Goal: Navigation & Orientation: Understand site structure

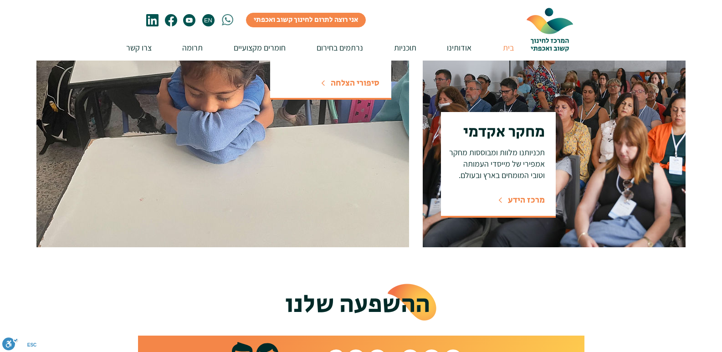
scroll to position [684, 0]
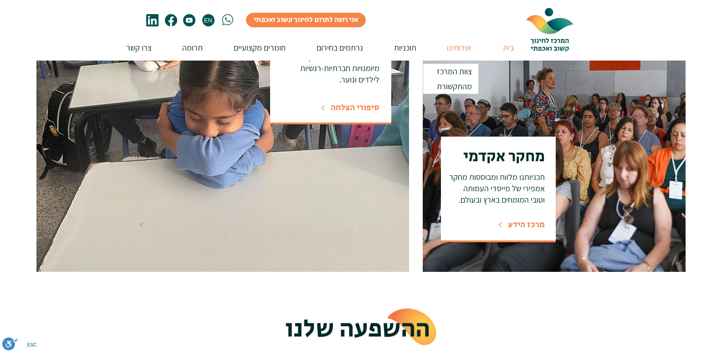
click at [458, 48] on p "אודותינו" at bounding box center [459, 48] width 34 height 26
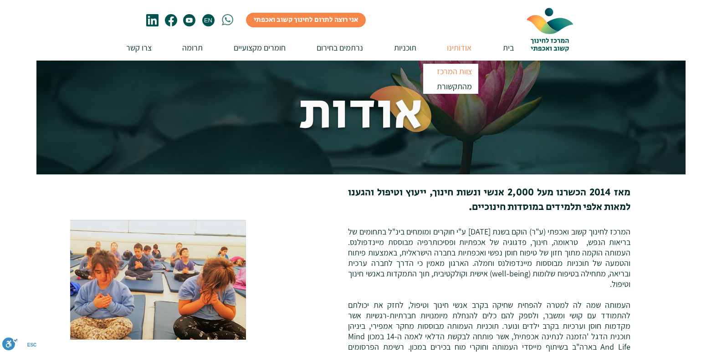
click at [460, 70] on p "צוות המרכז" at bounding box center [454, 71] width 43 height 15
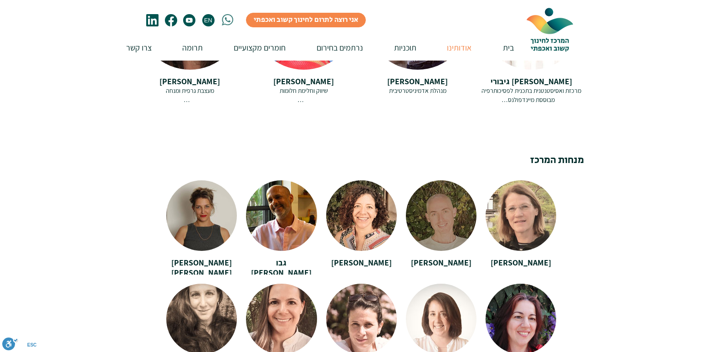
scroll to position [1504, 0]
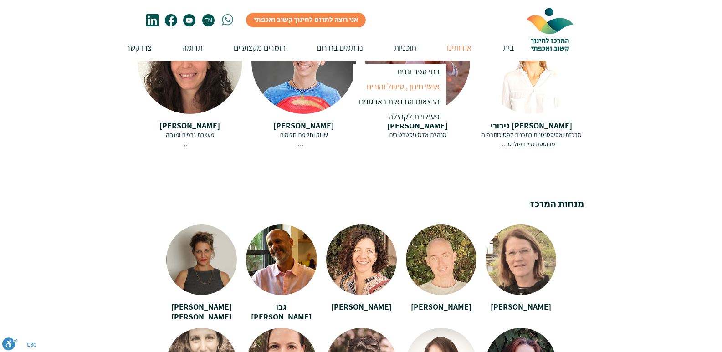
click at [420, 84] on p "אנשי חינוך, טיפול והורים" at bounding box center [403, 86] width 81 height 15
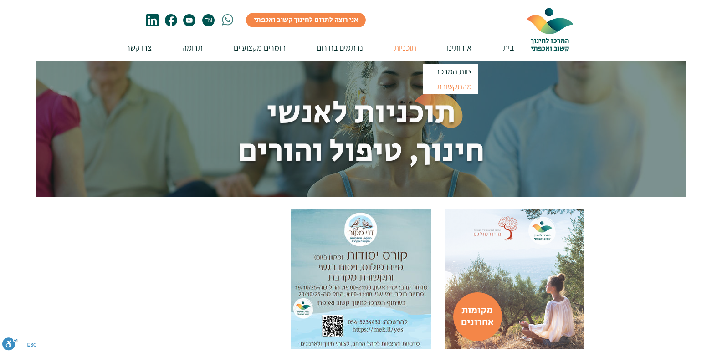
click at [453, 88] on p "מהתקשורת" at bounding box center [454, 86] width 43 height 15
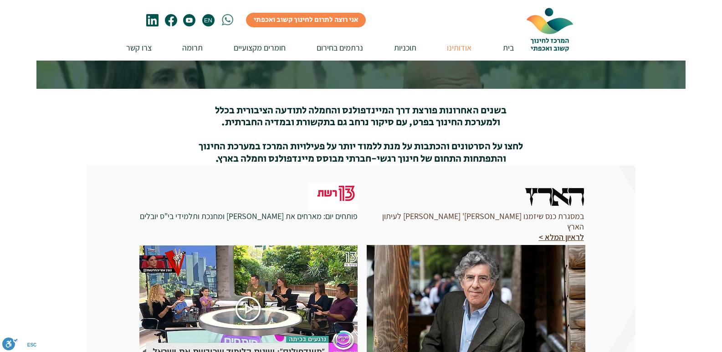
scroll to position [91, 0]
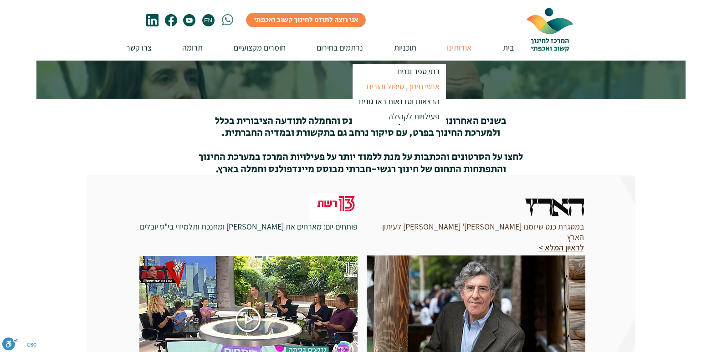
click at [410, 87] on p "אנשי חינוך, טיפול והורים" at bounding box center [403, 86] width 81 height 15
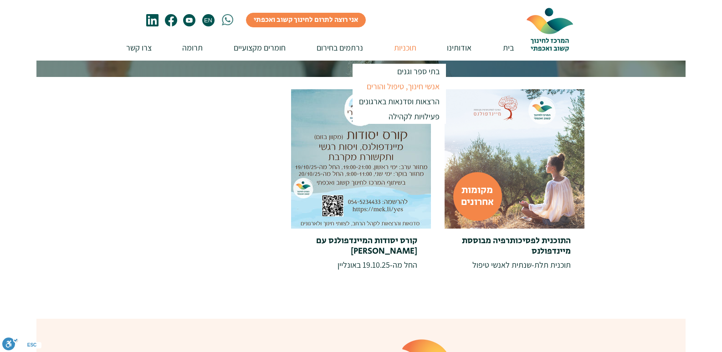
scroll to position [137, 0]
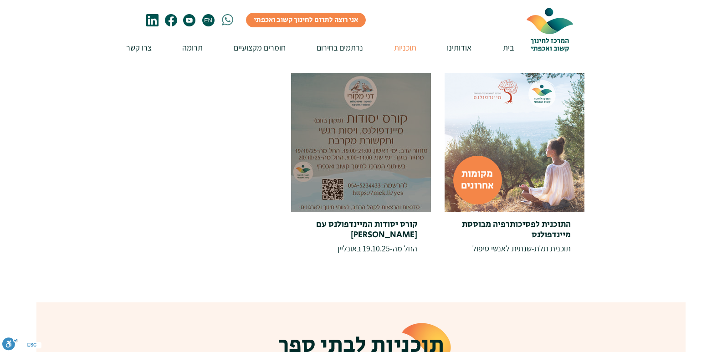
click at [353, 151] on div at bounding box center [361, 142] width 140 height 139
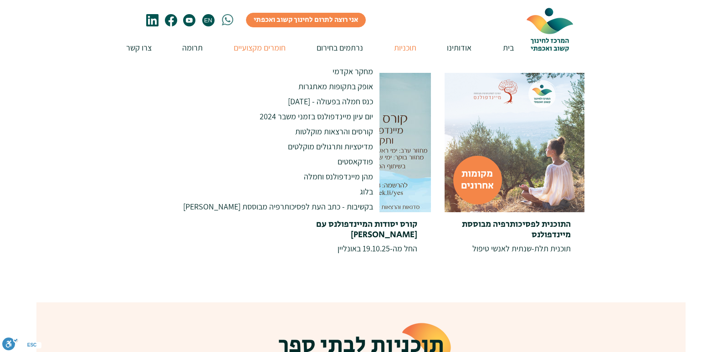
click at [252, 50] on p "חומרים מקצועיים" at bounding box center [259, 48] width 61 height 26
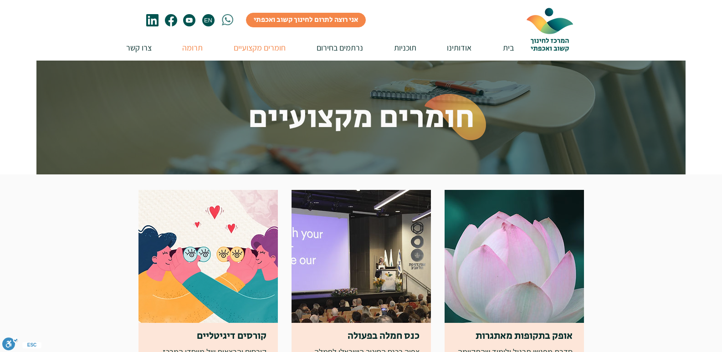
click at [192, 48] on p "תרומה" at bounding box center [193, 48] width 30 height 26
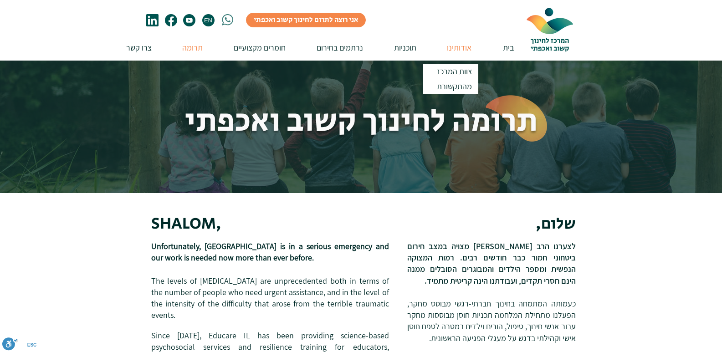
click at [458, 50] on p "אודותינו" at bounding box center [459, 48] width 34 height 26
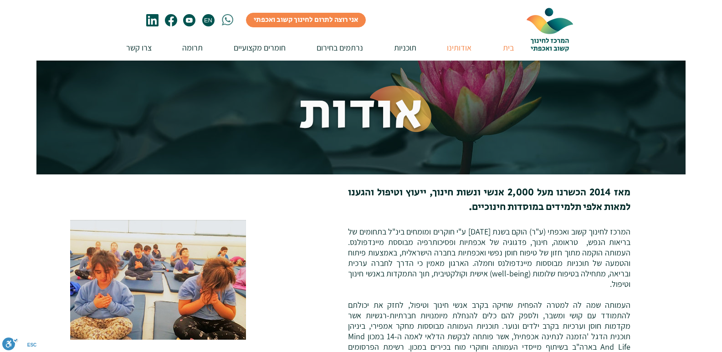
click at [505, 49] on p "בית" at bounding box center [509, 48] width 20 height 26
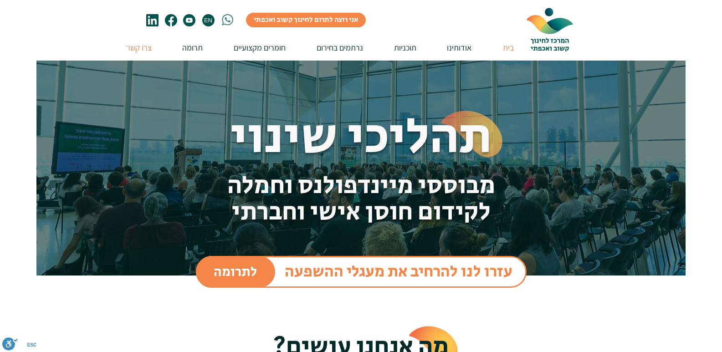
click at [135, 50] on p "צרו קשר" at bounding box center [139, 48] width 35 height 26
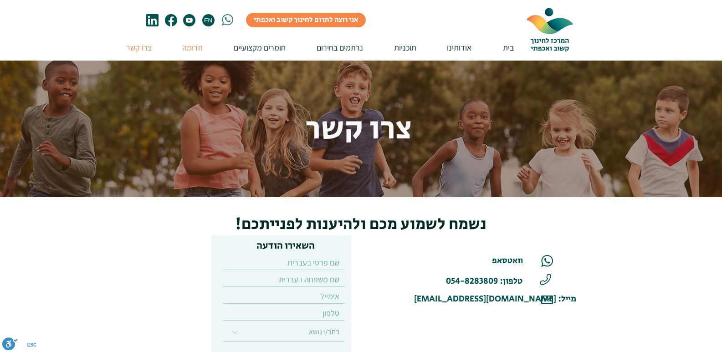
click at [193, 48] on p "תרומה" at bounding box center [193, 48] width 30 height 26
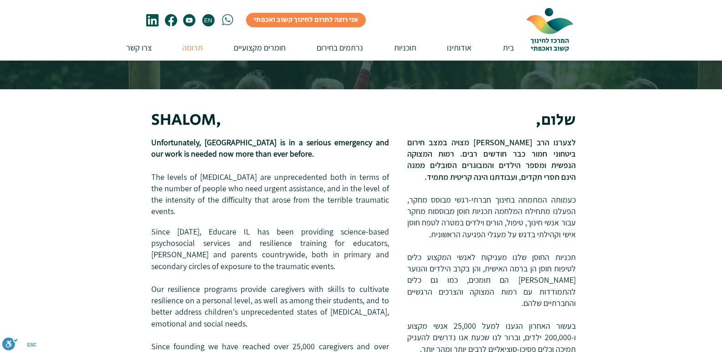
scroll to position [91, 0]
